Goal: Task Accomplishment & Management: Use online tool/utility

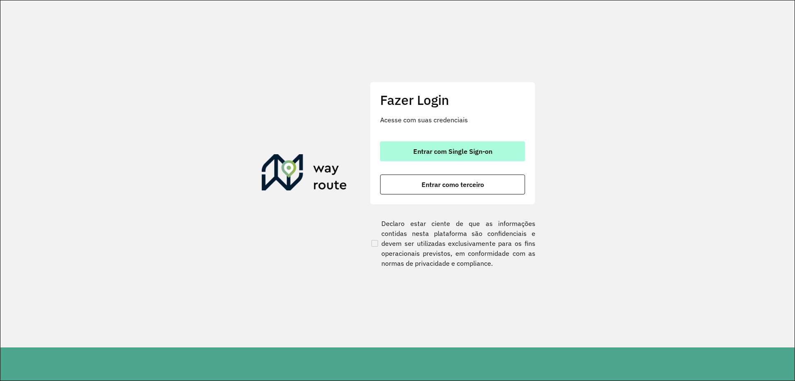
click at [461, 160] on button "Entrar com Single Sign-on" at bounding box center [452, 151] width 145 height 20
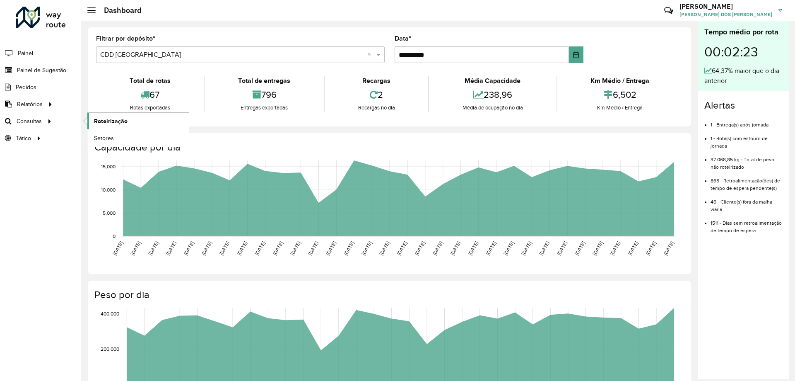
click at [109, 124] on span "Roteirização" at bounding box center [111, 121] width 34 height 9
click at [103, 135] on span "Setores" at bounding box center [104, 138] width 20 height 9
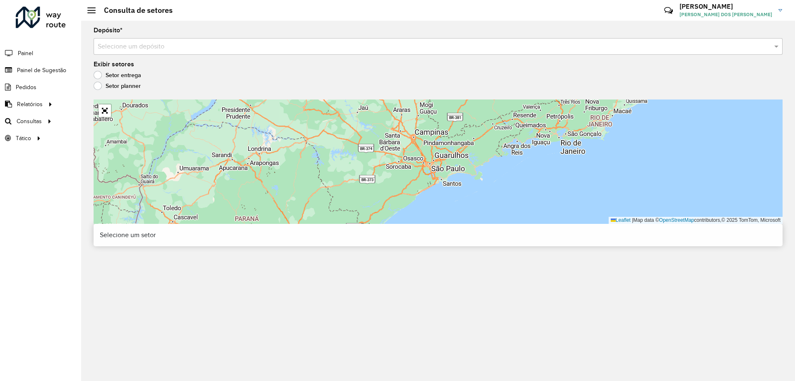
click at [205, 45] on input "text" at bounding box center [430, 47] width 664 height 10
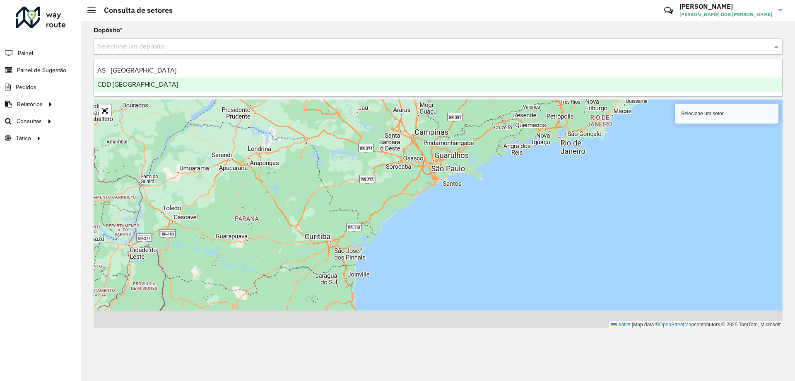
click at [163, 80] on div "CDD Porto Alegre" at bounding box center [438, 84] width 688 height 14
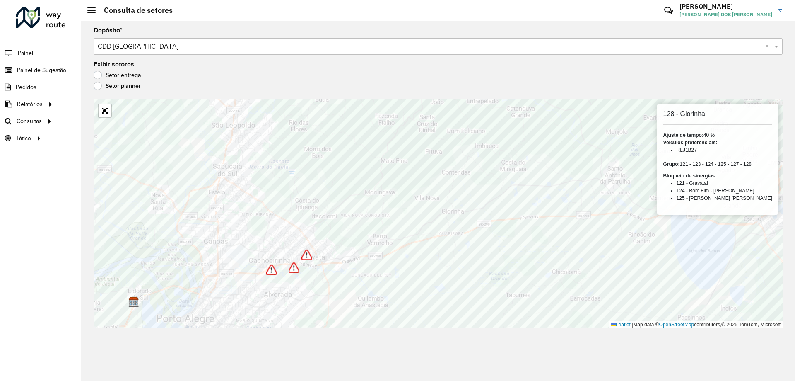
drag, startPoint x: 717, startPoint y: 150, endPoint x: 693, endPoint y: 150, distance: 24.0
click at [693, 150] on ul "RLJ1B27" at bounding box center [718, 149] width 109 height 7
click at [727, 150] on li "RLJ1B27" at bounding box center [725, 149] width 96 height 7
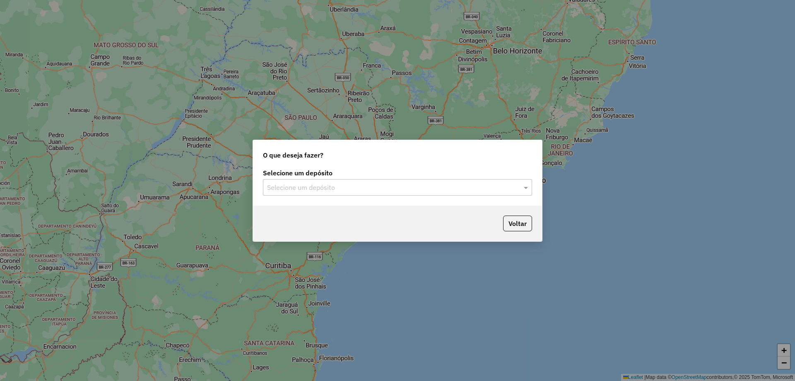
click at [382, 188] on input "text" at bounding box center [389, 188] width 244 height 10
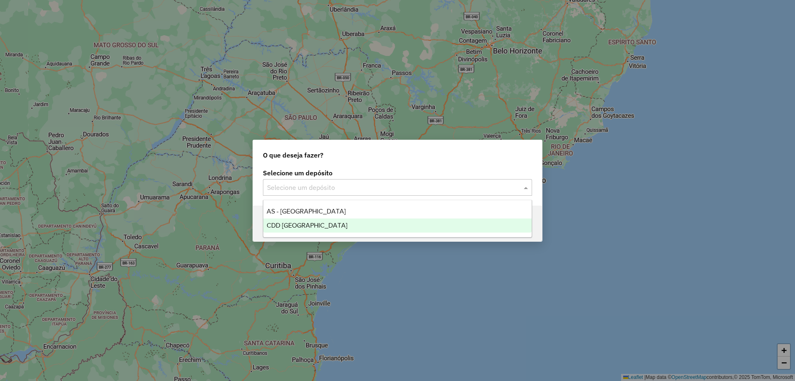
click at [334, 223] on div "CDD Porto Alegre" at bounding box center [397, 225] width 268 height 14
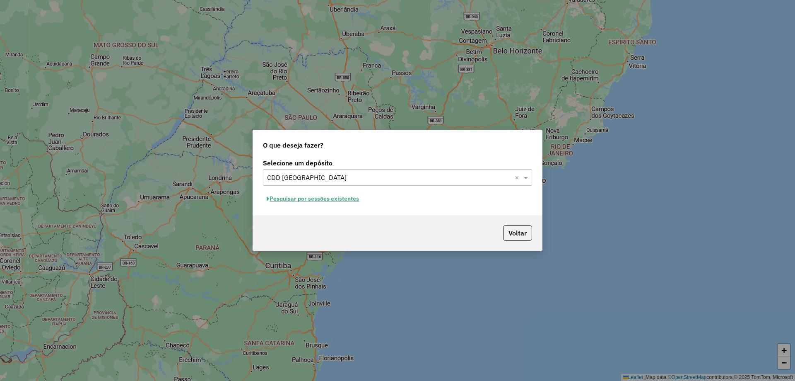
click at [341, 198] on button "Pesquisar por sessões existentes" at bounding box center [313, 198] width 100 height 13
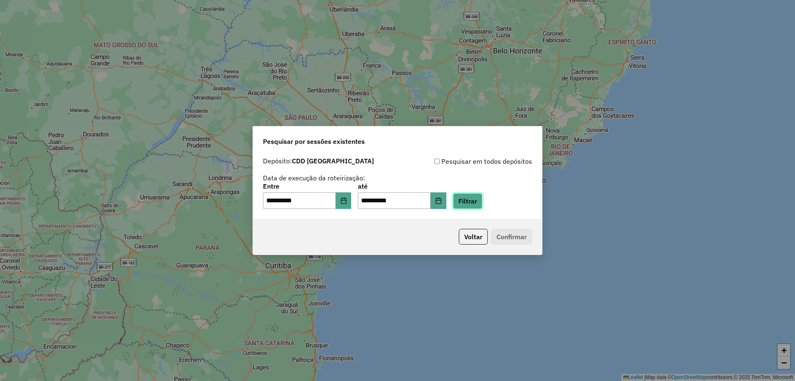
click at [478, 200] on button "Filtrar" at bounding box center [467, 201] width 29 height 16
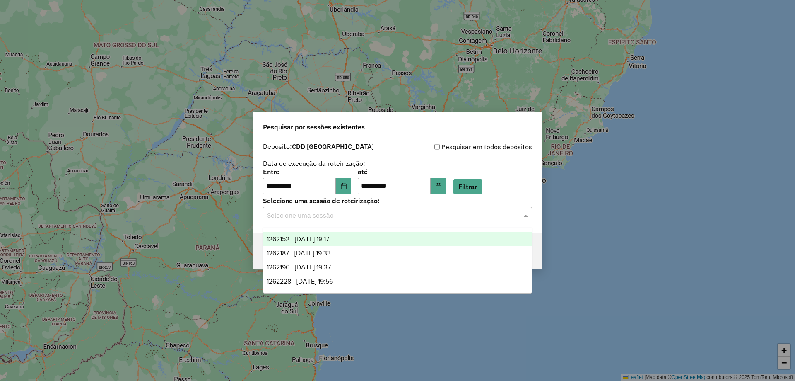
click at [358, 215] on input "text" at bounding box center [389, 215] width 244 height 10
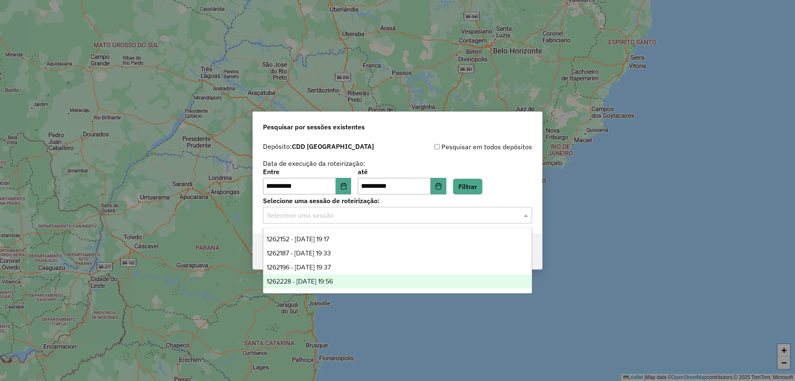
click at [328, 278] on span "1262228 - 09/09/2025 19:56" at bounding box center [300, 280] width 66 height 7
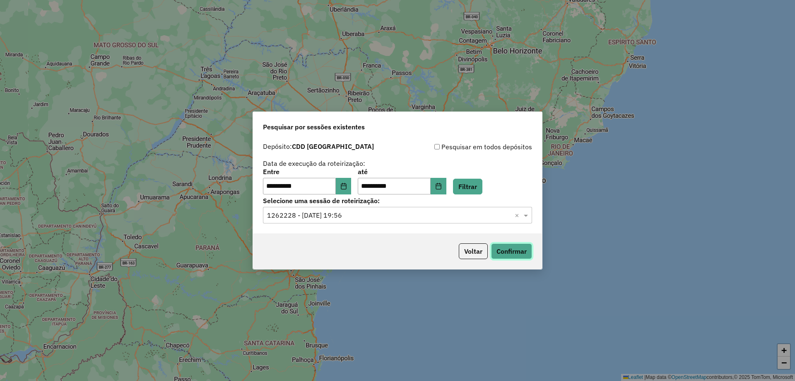
click at [526, 244] on button "Confirmar" at bounding box center [511, 251] width 41 height 16
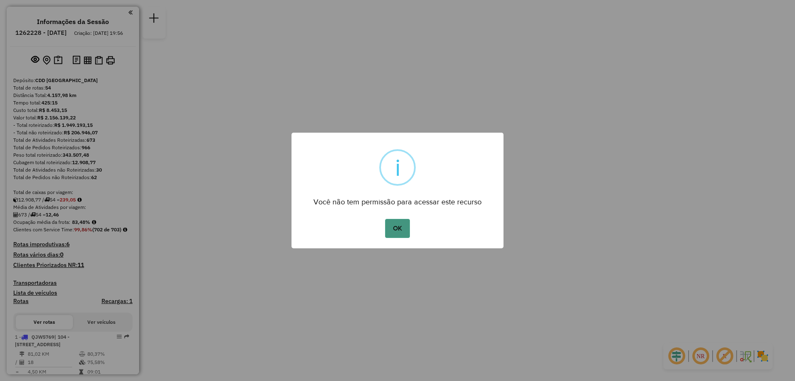
click at [393, 232] on button "OK" at bounding box center [397, 228] width 24 height 19
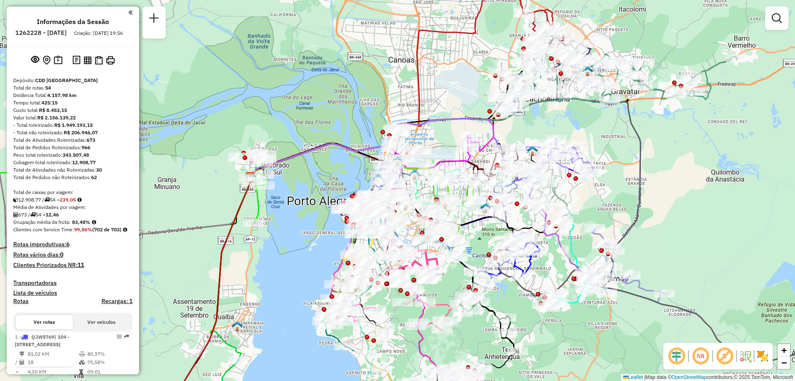
drag, startPoint x: 568, startPoint y: 186, endPoint x: 603, endPoint y: 211, distance: 42.9
click at [603, 211] on div "Janela de atendimento Grade de atendimento Capacidade Transportadoras Veículos …" at bounding box center [397, 190] width 795 height 381
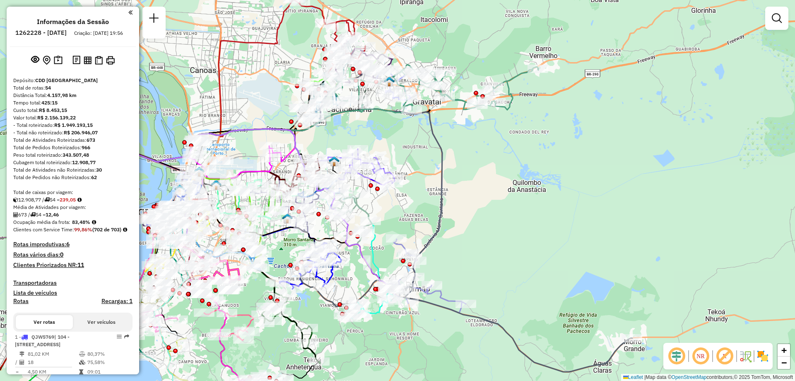
drag, startPoint x: 671, startPoint y: 179, endPoint x: 477, endPoint y: 177, distance: 194.3
click at [477, 177] on div "Janela de atendimento Grade de atendimento Capacidade Transportadoras Veículos …" at bounding box center [397, 190] width 795 height 381
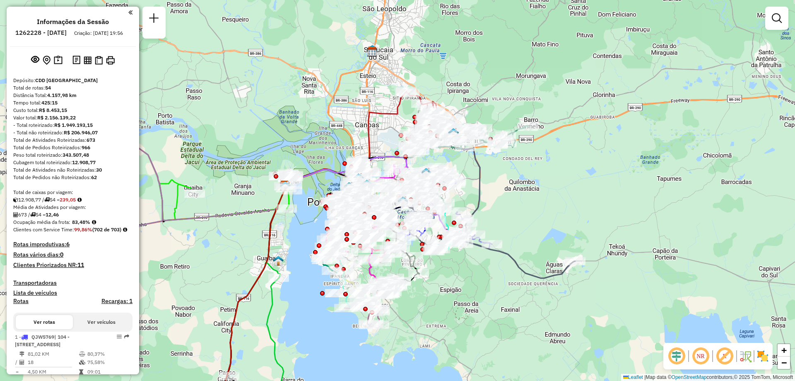
drag, startPoint x: 480, startPoint y: 173, endPoint x: 500, endPoint y: 183, distance: 22.4
click at [500, 183] on div "Janela de atendimento Grade de atendimento Capacidade Transportadoras Veículos …" at bounding box center [397, 190] width 795 height 381
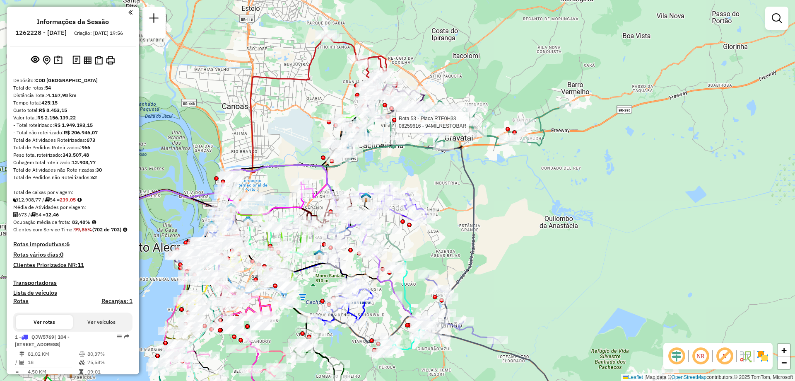
select select "**********"
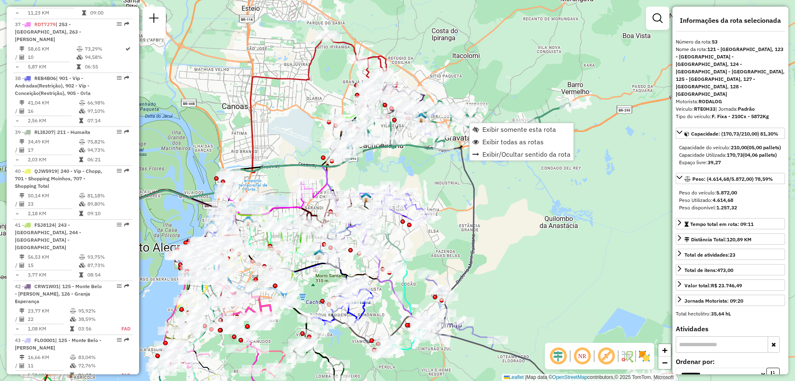
scroll to position [2800, 0]
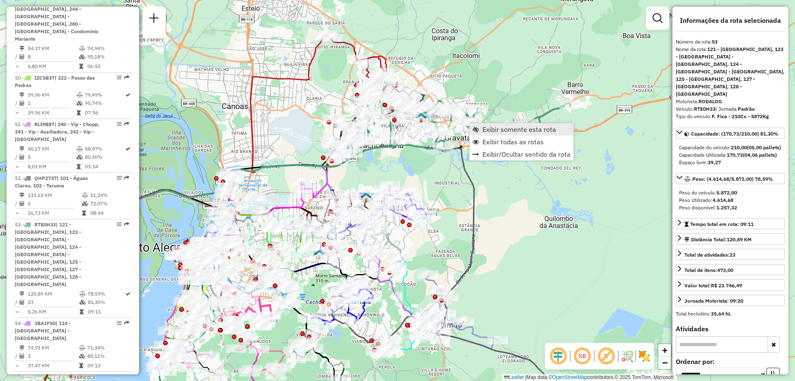
click at [503, 123] on link "Exibir somente esta rota" at bounding box center [522, 129] width 104 height 12
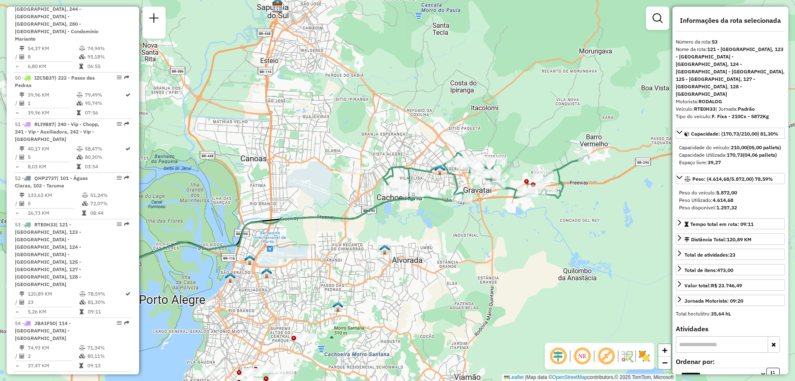
drag, startPoint x: 600, startPoint y: 205, endPoint x: 547, endPoint y: 230, distance: 58.0
click at [547, 230] on div "Janela de atendimento Grade de atendimento Capacidade Transportadoras Veículos …" at bounding box center [397, 190] width 795 height 381
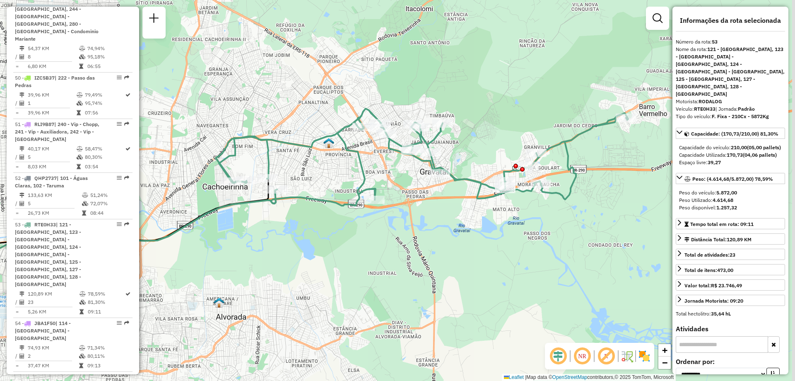
drag, startPoint x: 535, startPoint y: 227, endPoint x: 516, endPoint y: 258, distance: 36.4
click at [516, 258] on div "Janela de atendimento Grade de atendimento Capacidade Transportadoras Veículos …" at bounding box center [397, 190] width 795 height 381
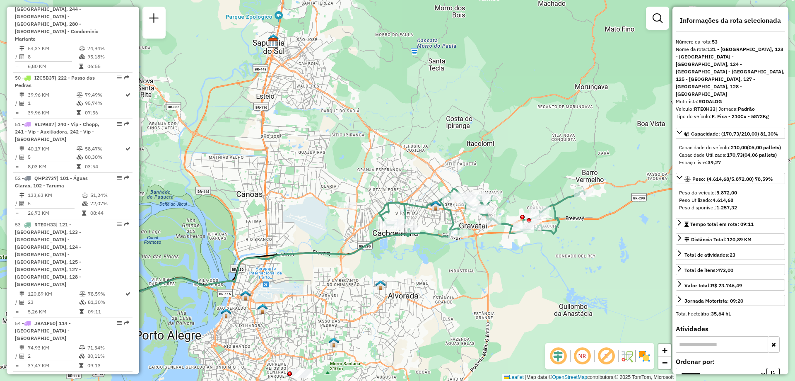
drag, startPoint x: 660, startPoint y: 198, endPoint x: 610, endPoint y: 247, distance: 70.0
click at [610, 247] on div "Janela de atendimento Grade de atendimento Capacidade Transportadoras Veículos …" at bounding box center [397, 190] width 795 height 381
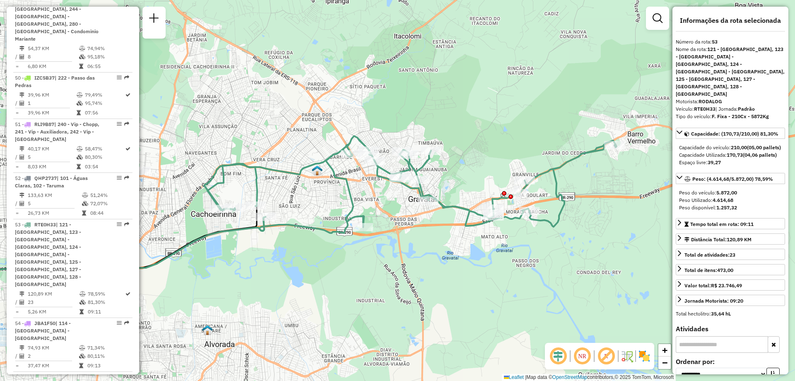
drag, startPoint x: 578, startPoint y: 252, endPoint x: 621, endPoint y: 227, distance: 50.1
click at [621, 227] on div "Janela de atendimento Grade de atendimento Capacidade Transportadoras Veículos …" at bounding box center [397, 190] width 795 height 381
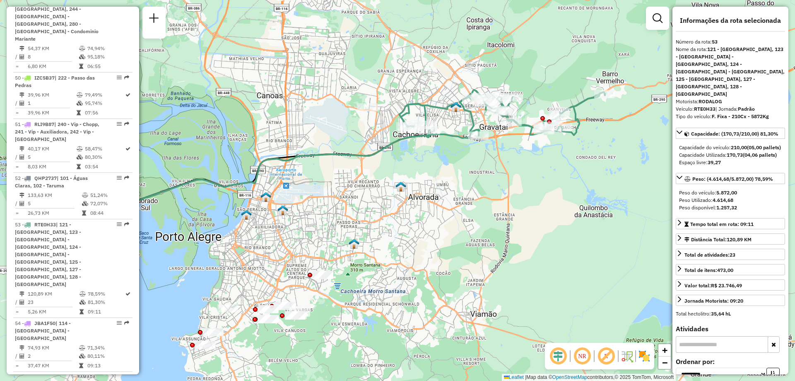
drag, startPoint x: 524, startPoint y: 277, endPoint x: 550, endPoint y: 162, distance: 117.2
click at [551, 168] on div "Janela de atendimento Grade de atendimento Capacidade Transportadoras Veículos …" at bounding box center [397, 190] width 795 height 381
